Goal: Task Accomplishment & Management: Manage account settings

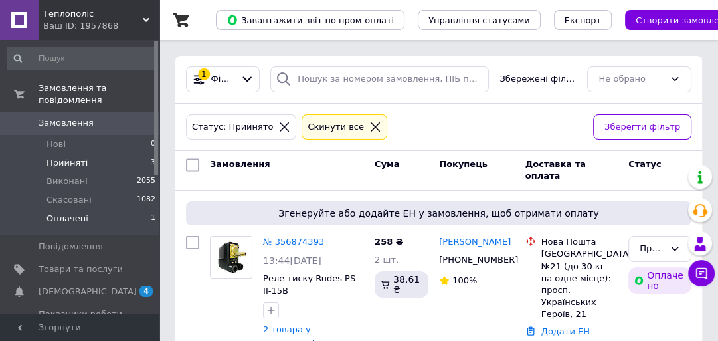
click at [102, 212] on li "Оплачені 1" at bounding box center [81, 221] width 163 height 25
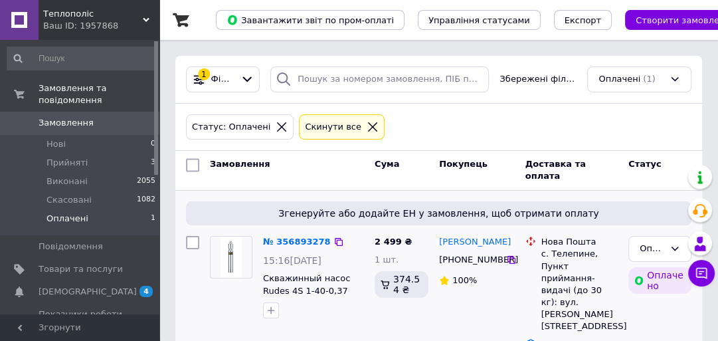
scroll to position [16, 0]
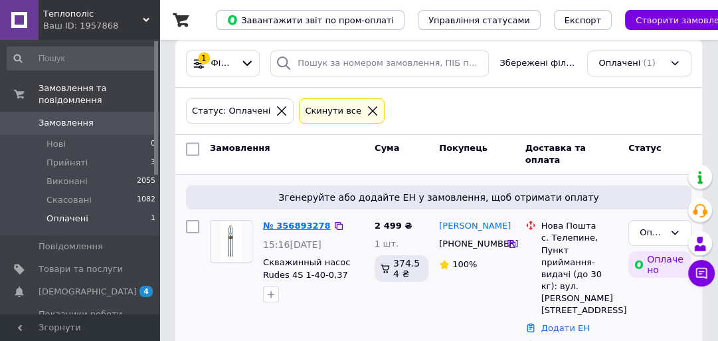
click at [309, 225] on link "№ 356893278" at bounding box center [297, 226] width 68 height 10
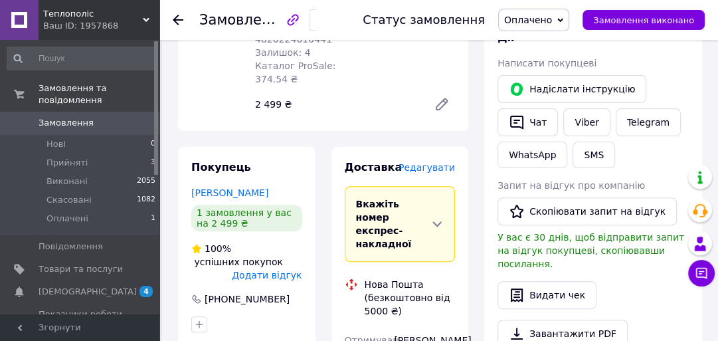
scroll to position [213, 0]
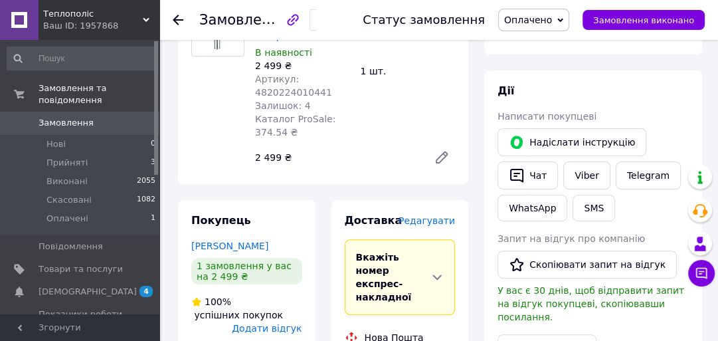
click at [300, 98] on span "Артикул: 4820224010441" at bounding box center [293, 86] width 77 height 24
copy span "4820224010441"
click at [529, 30] on span "Оплачено" at bounding box center [533, 20] width 71 height 23
click at [531, 45] on li "Прийнято" at bounding box center [534, 47] width 70 height 20
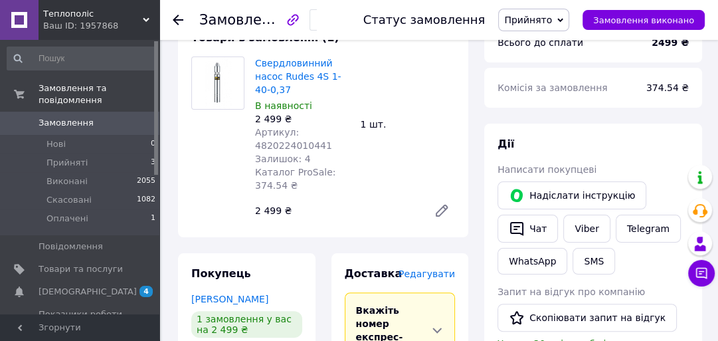
scroll to position [425, 0]
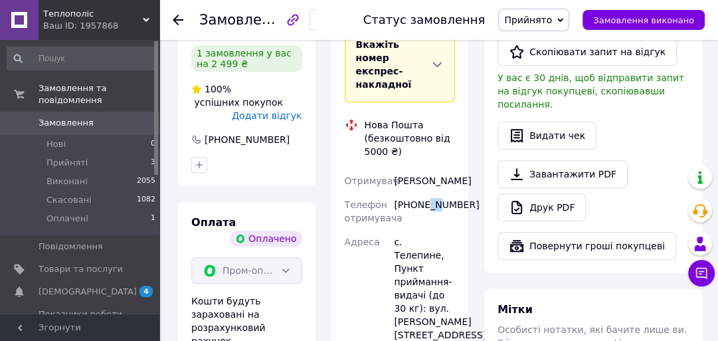
drag, startPoint x: 425, startPoint y: 210, endPoint x: 438, endPoint y: 211, distance: 12.6
click at [438, 211] on div "[PHONE_NUMBER]" at bounding box center [424, 211] width 66 height 37
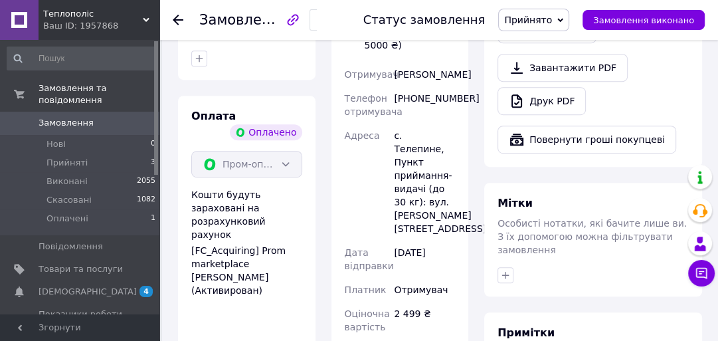
click at [473, 143] on div "Доставка [PERSON_NAME] Вкажіть номер експрес-накладної Обов'язково введіть номе…" at bounding box center [400, 180] width 153 height 599
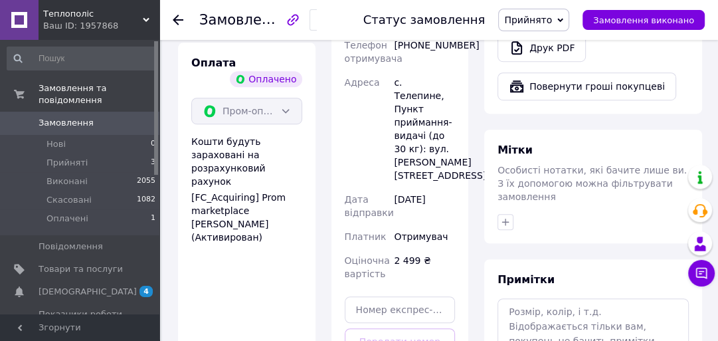
scroll to position [478, 0]
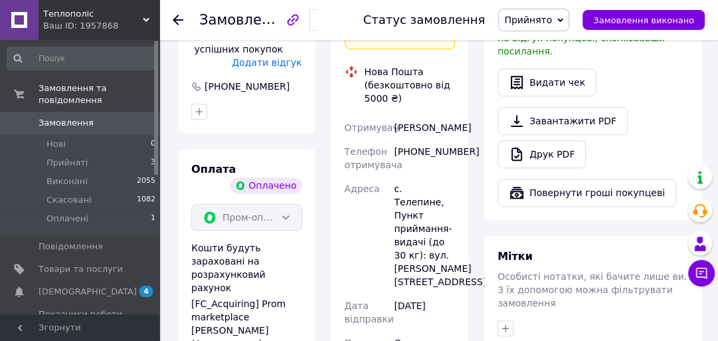
click at [398, 116] on div "[PERSON_NAME]" at bounding box center [424, 128] width 66 height 24
drag, startPoint x: 396, startPoint y: 114, endPoint x: 438, endPoint y: 130, distance: 44.8
click at [438, 130] on div "[PERSON_NAME]" at bounding box center [424, 128] width 66 height 24
copy div "[PERSON_NAME]"
click at [419, 148] on div "[PHONE_NUMBER]" at bounding box center [424, 158] width 66 height 37
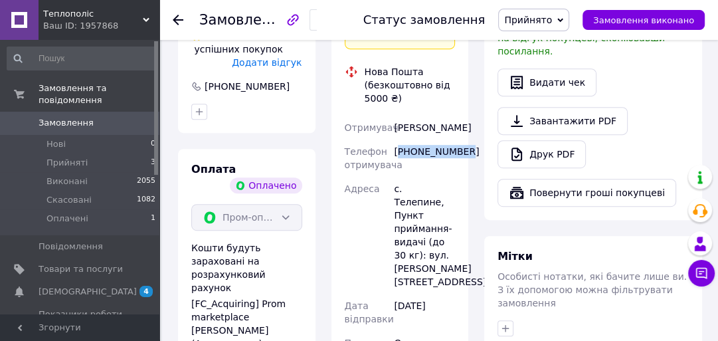
click at [419, 148] on div "[PHONE_NUMBER]" at bounding box center [424, 158] width 66 height 37
copy div "380689090287"
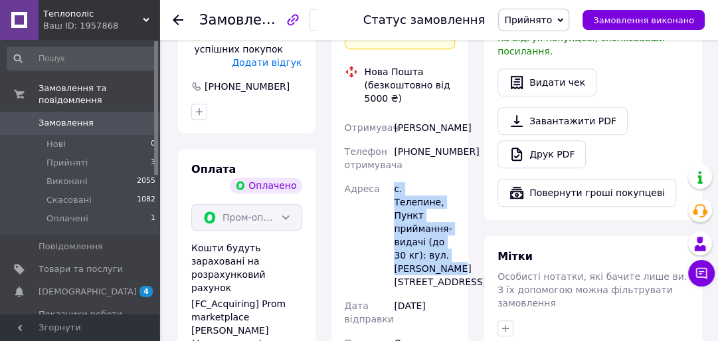
drag, startPoint x: 389, startPoint y: 196, endPoint x: 446, endPoint y: 263, distance: 87.7
click at [446, 263] on div "Отримувач [PERSON_NAME] Телефон отримувача [PHONE_NUMBER] Адреса [PERSON_NAME].…" at bounding box center [400, 254] width 116 height 276
copy div "Адреса с. Телепине, Пункт приймання-видачі (до 30 кг): вул. [PERSON_NAME][STREE…"
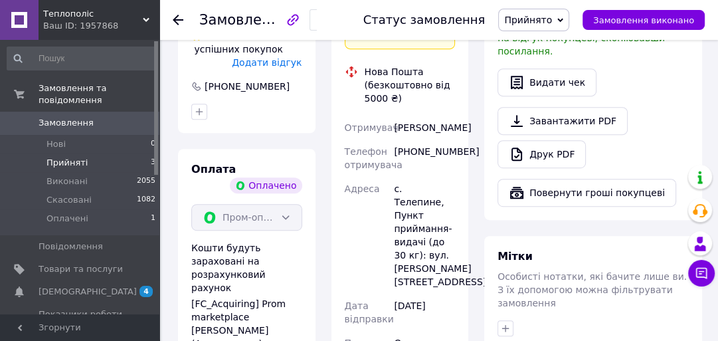
click at [104, 153] on li "Прийняті 3" at bounding box center [81, 162] width 163 height 19
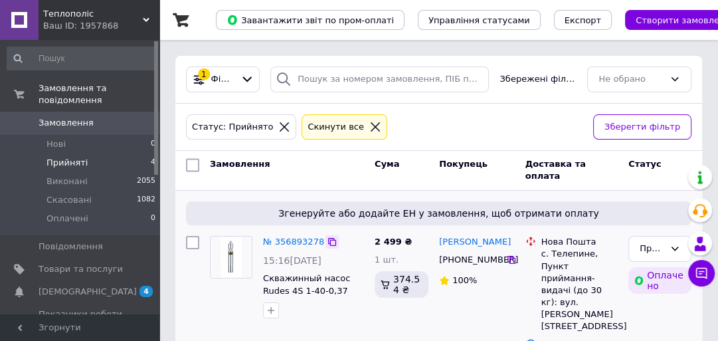
drag, startPoint x: 326, startPoint y: 243, endPoint x: 367, endPoint y: 274, distance: 51.2
click at [327, 242] on icon at bounding box center [332, 242] width 11 height 11
